Goal: Task Accomplishment & Management: Use online tool/utility

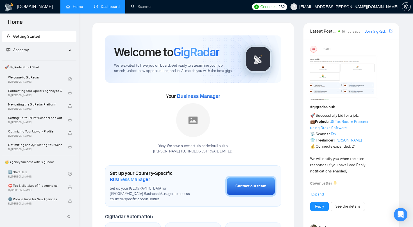
click at [110, 5] on link "Dashboard" at bounding box center [107, 6] width 26 height 5
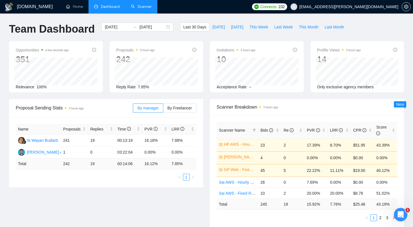
click at [146, 4] on link "Scanner" at bounding box center [141, 6] width 21 height 5
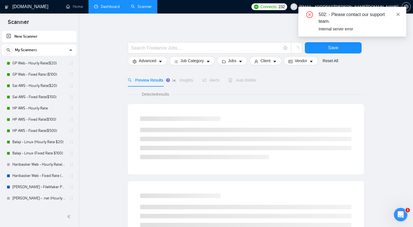
click at [397, 13] on icon "close" at bounding box center [398, 14] width 4 height 4
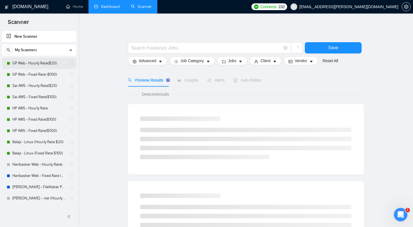
click at [51, 61] on link "GP Web - Hourly Rate($20)" at bounding box center [38, 63] width 53 height 11
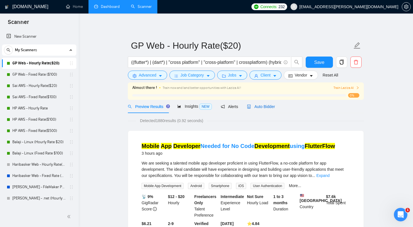
click at [262, 107] on span "Auto Bidder" at bounding box center [261, 106] width 28 height 4
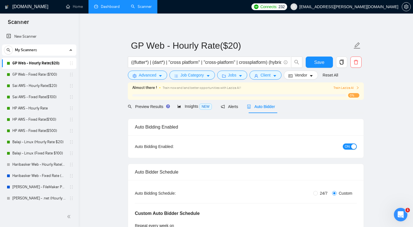
click at [349, 147] on span "ON" at bounding box center [346, 146] width 5 height 6
click at [317, 60] on span "Save" at bounding box center [319, 62] width 10 height 7
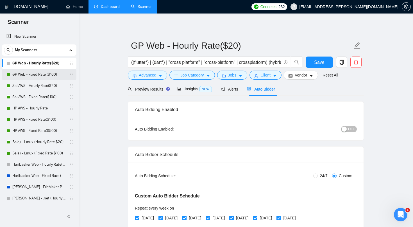
click at [46, 72] on link "GP Web - Fixed Rate ($100)" at bounding box center [38, 74] width 53 height 11
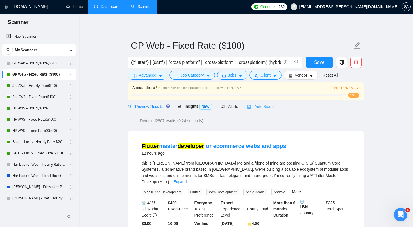
click at [270, 103] on div "Auto Bidder" at bounding box center [261, 106] width 28 height 13
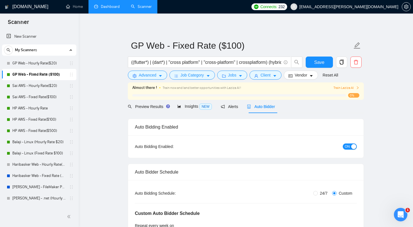
click at [346, 142] on div "ON" at bounding box center [320, 146] width 74 height 9
click at [348, 146] on span "ON" at bounding box center [346, 146] width 5 height 6
click at [317, 62] on span "Save" at bounding box center [319, 62] width 10 height 7
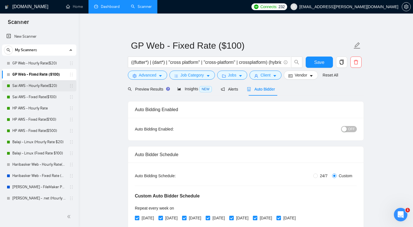
click at [32, 83] on link "Sai AWS - Hourly Rate($20)" at bounding box center [38, 85] width 53 height 11
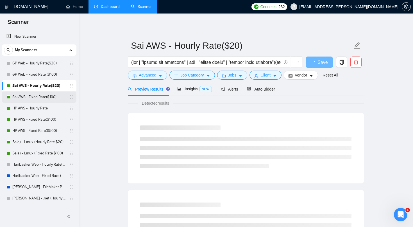
click at [40, 98] on link "Sai AWS - Fixed Rate($100)" at bounding box center [38, 96] width 53 height 11
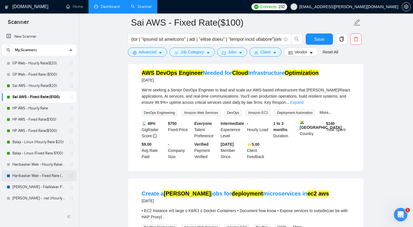
click at [48, 175] on link "Haribasker Web - Fixed Rate ($100)" at bounding box center [38, 175] width 53 height 11
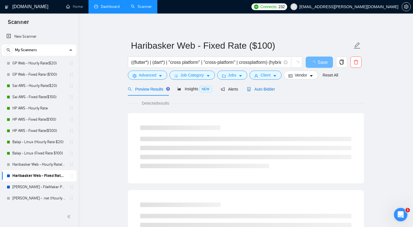
click at [270, 90] on span "Auto Bidder" at bounding box center [261, 89] width 28 height 4
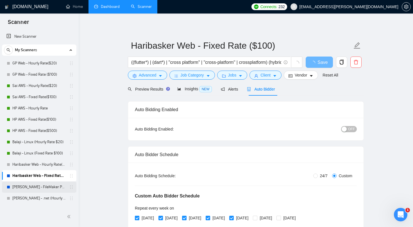
click at [40, 186] on link "[PERSON_NAME] - FileMaker Profile" at bounding box center [38, 186] width 53 height 11
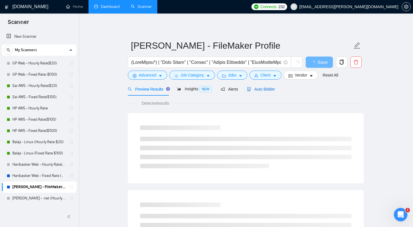
click at [262, 89] on span "Auto Bidder" at bounding box center [261, 89] width 28 height 4
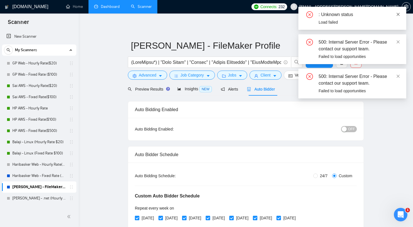
click at [397, 13] on icon "close" at bounding box center [398, 14] width 4 height 4
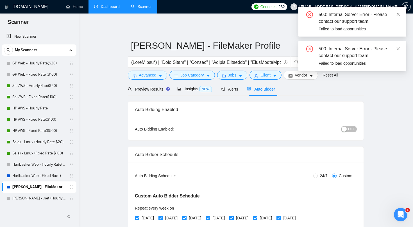
click at [398, 15] on icon "close" at bounding box center [397, 14] width 3 height 3
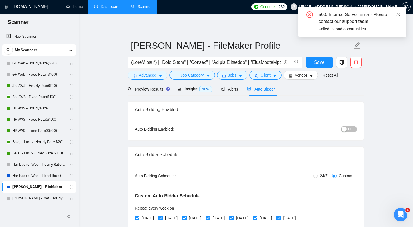
click at [397, 14] on icon "close" at bounding box center [398, 14] width 4 height 4
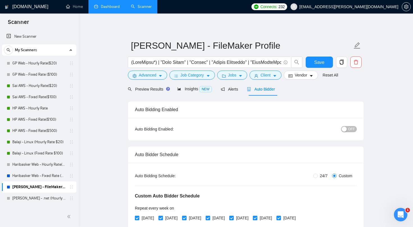
click at [107, 9] on link "Dashboard" at bounding box center [107, 6] width 26 height 5
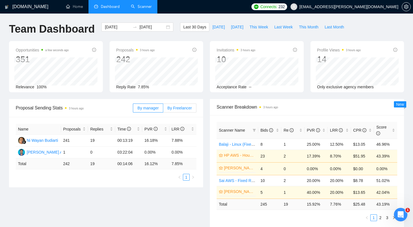
click at [170, 108] on span "By Freelancer" at bounding box center [179, 108] width 24 height 4
click at [163, 109] on input "By Freelancer" at bounding box center [163, 109] width 0 height 0
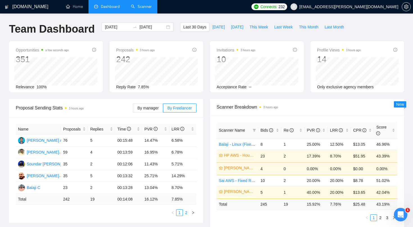
click at [186, 212] on link "2" at bounding box center [186, 212] width 6 height 6
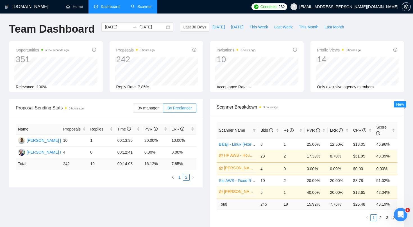
click at [179, 177] on link "1" at bounding box center [179, 177] width 6 height 6
